Goal: Find specific page/section: Find specific page/section

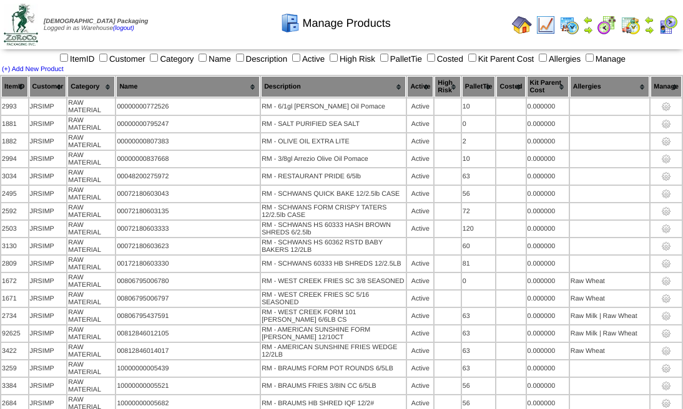
scroll to position [1482, 0]
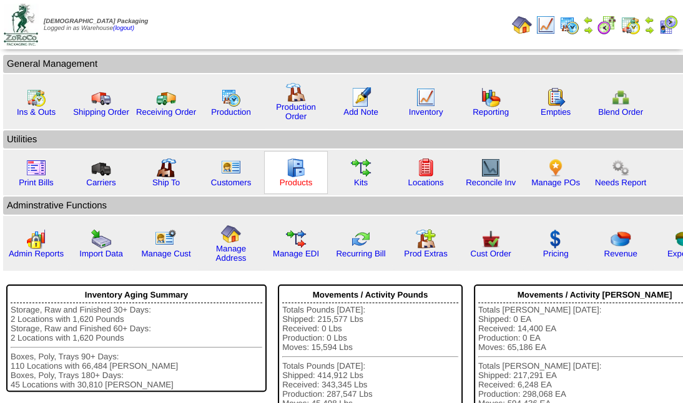
click at [291, 178] on link "Products" at bounding box center [295, 182] width 33 height 9
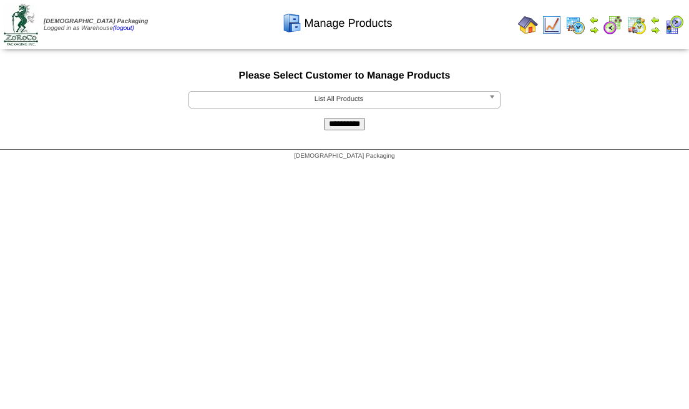
click at [490, 100] on b at bounding box center [493, 100] width 11 height 16
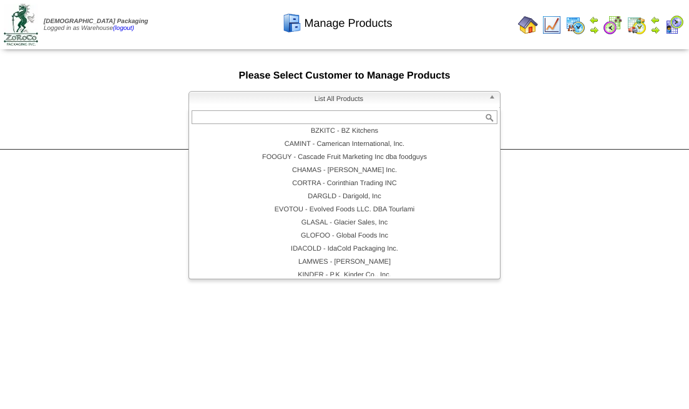
scroll to position [83, 0]
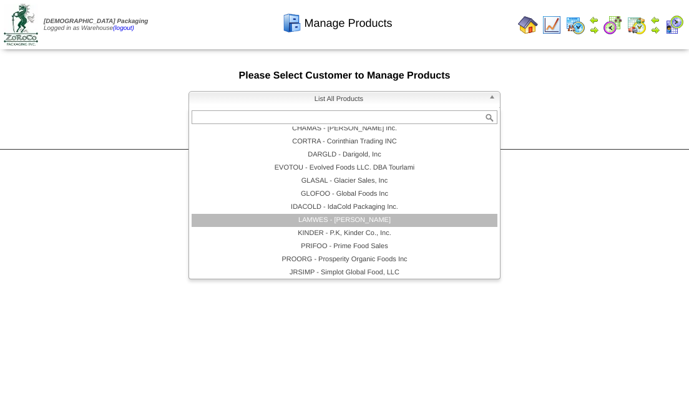
click at [361, 217] on li "LAMWES - Lamb-Weston" at bounding box center [345, 220] width 306 height 13
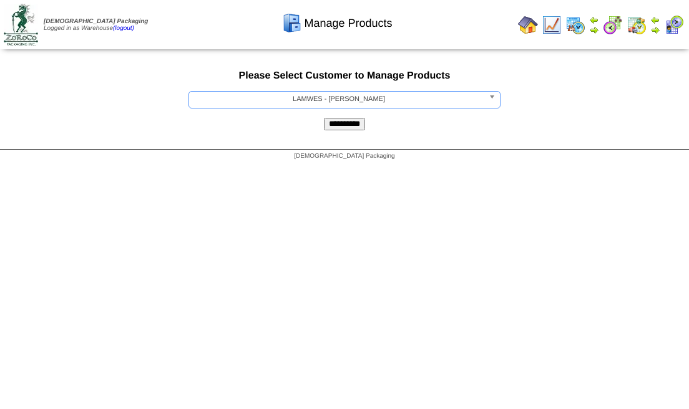
click at [361, 128] on input "**********" at bounding box center [344, 124] width 41 height 12
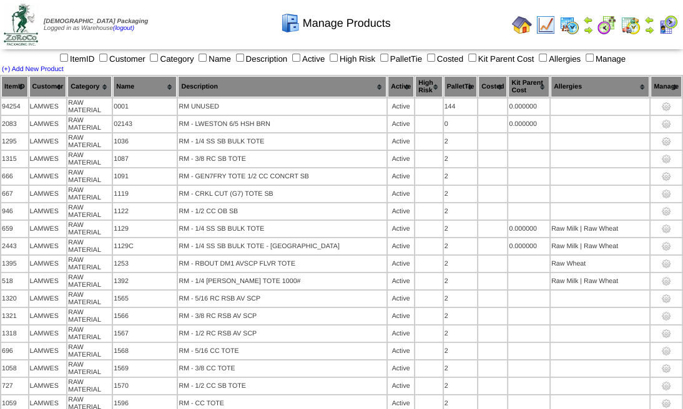
scroll to position [4838, 0]
